Goal: Find specific page/section: Find specific page/section

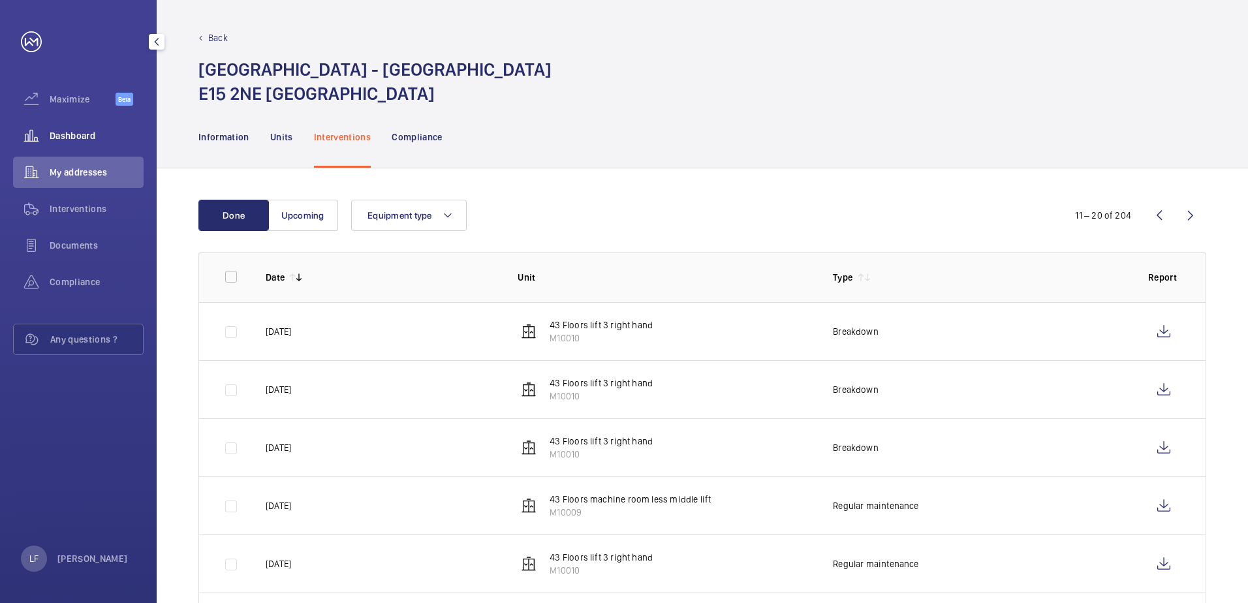
click at [89, 129] on span "Dashboard" at bounding box center [97, 135] width 94 height 13
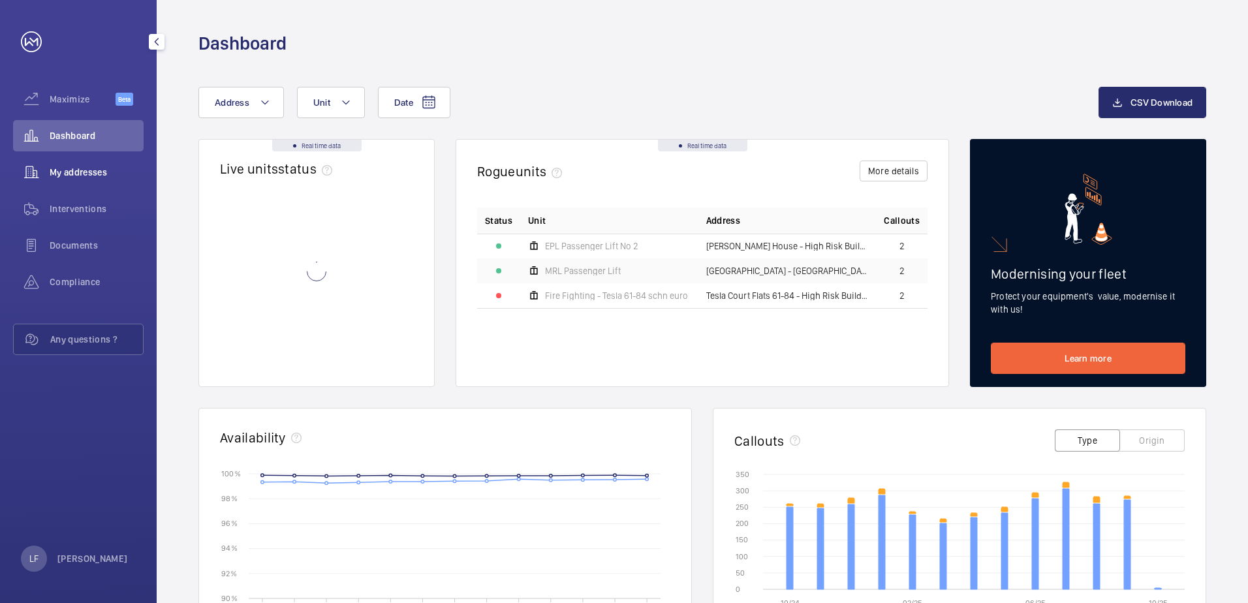
click at [83, 172] on span "My addresses" at bounding box center [97, 172] width 94 height 13
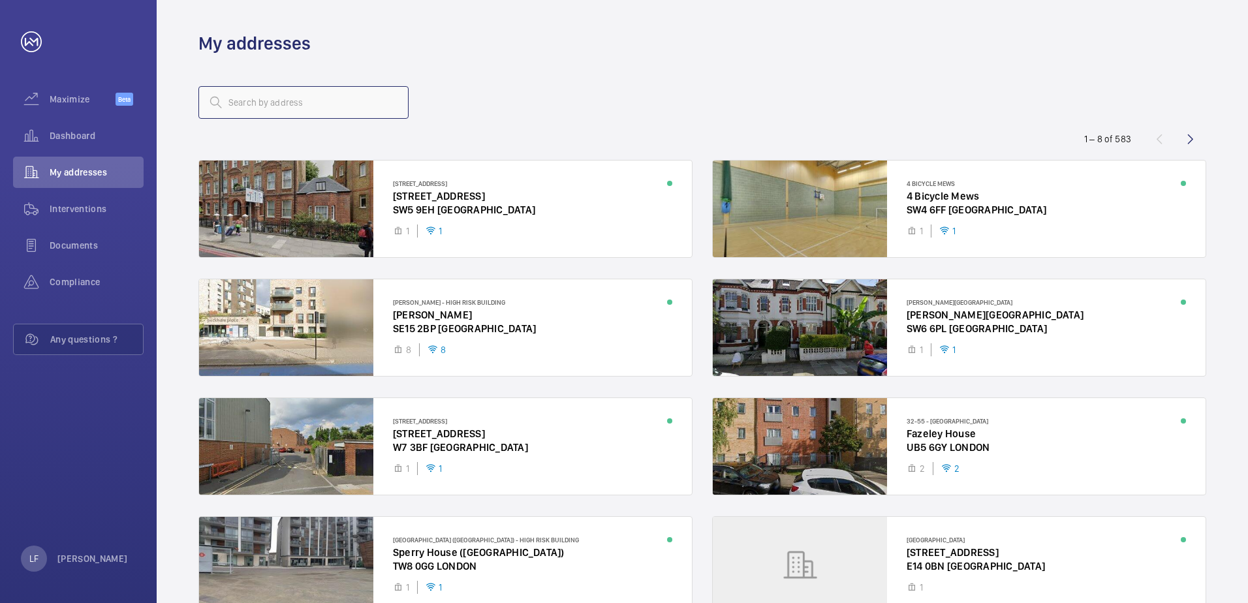
click at [236, 110] on input "text" at bounding box center [303, 102] width 210 height 33
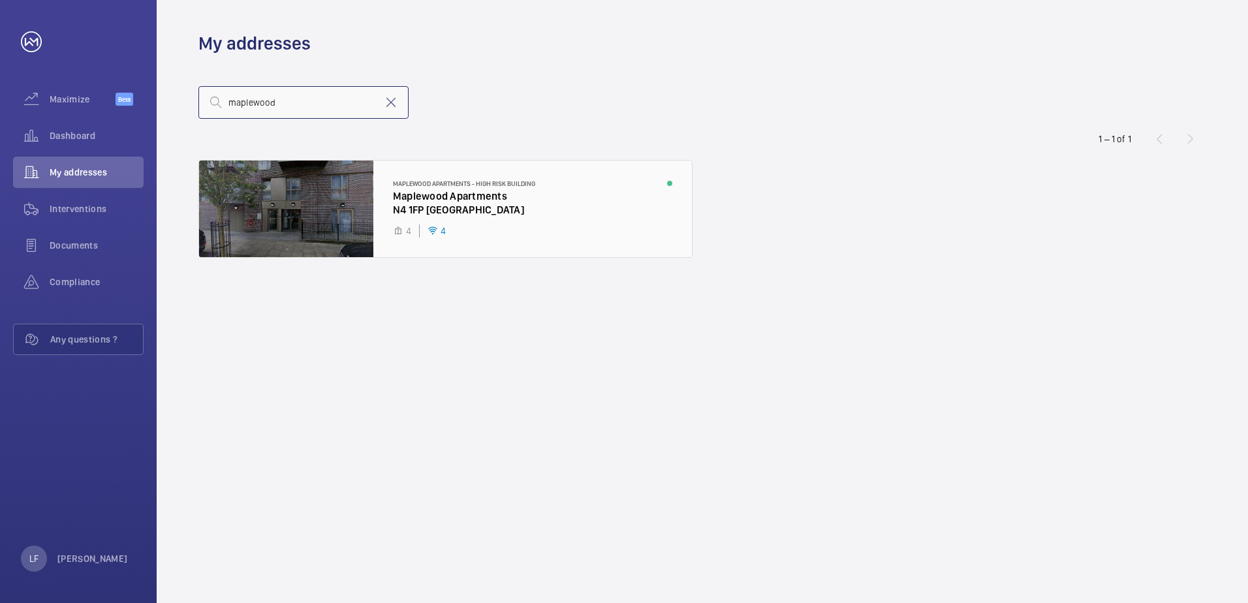
type input "maplewood"
click at [445, 217] on div at bounding box center [445, 209] width 493 height 97
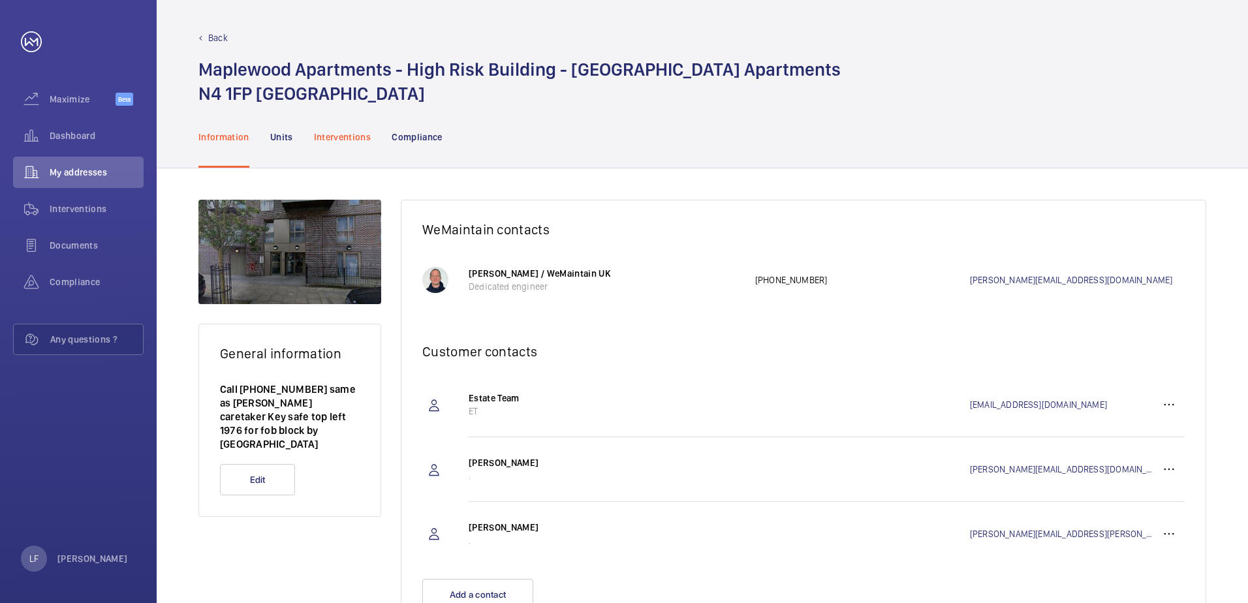
click at [362, 143] on p "Interventions" at bounding box center [342, 137] width 57 height 13
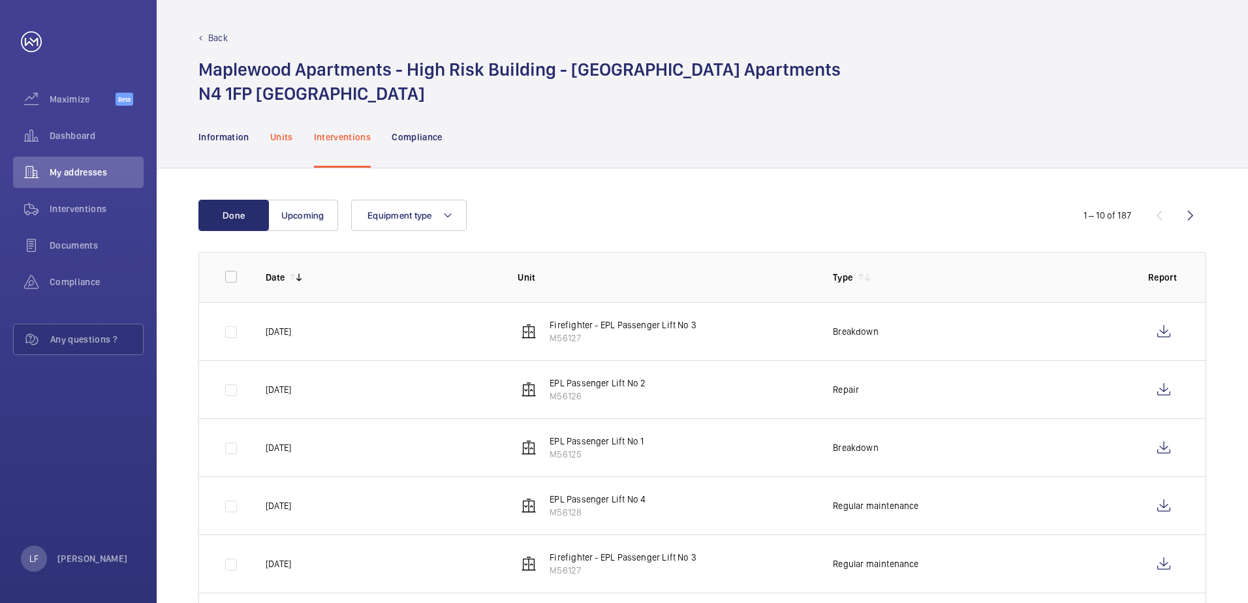
click at [282, 140] on p "Units" at bounding box center [281, 137] width 23 height 13
